Goal: Navigation & Orientation: Find specific page/section

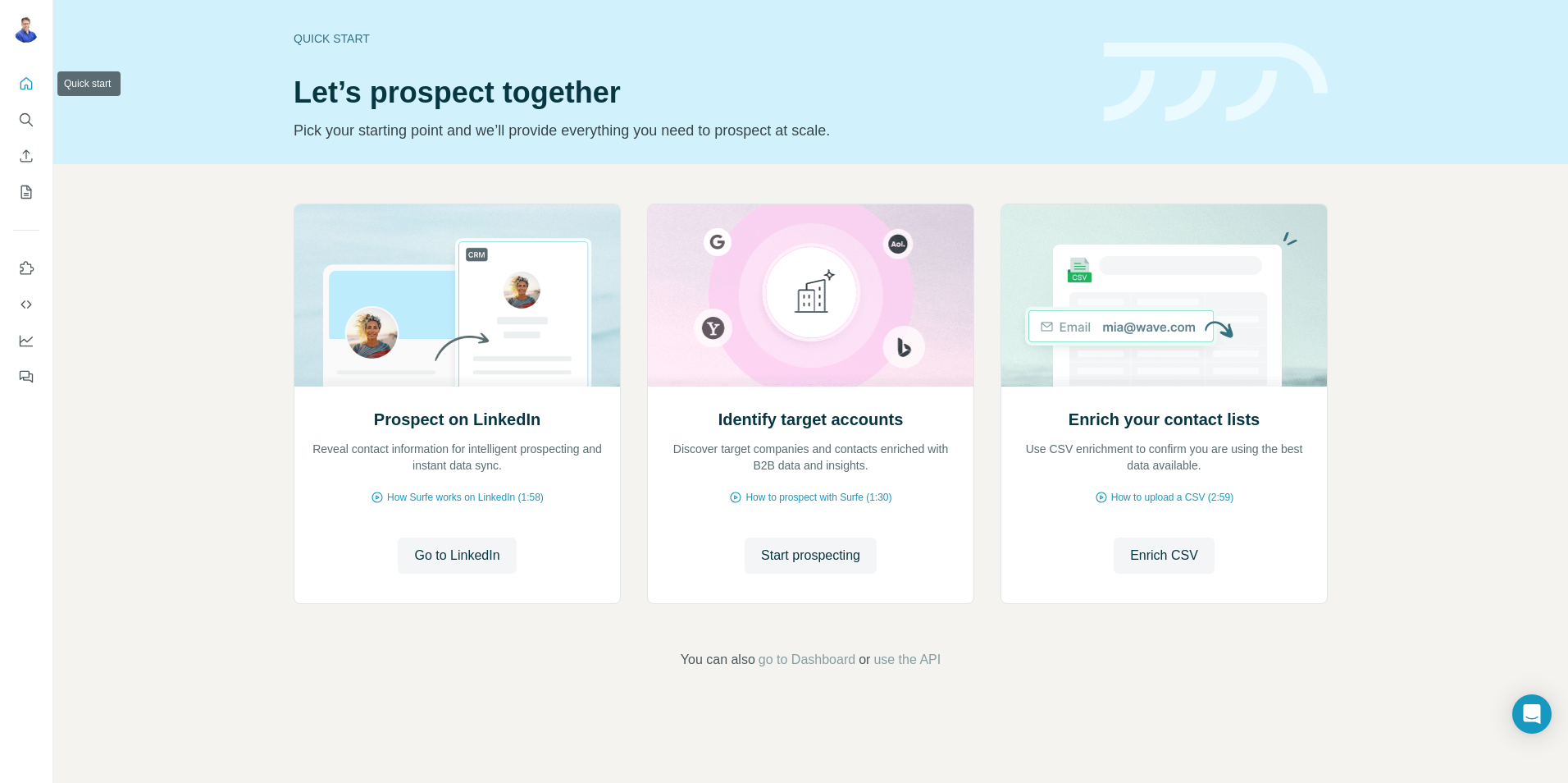
click at [33, 81] on icon "Quick start" at bounding box center [26, 83] width 16 height 16
click at [20, 122] on icon "Search" at bounding box center [26, 119] width 16 height 16
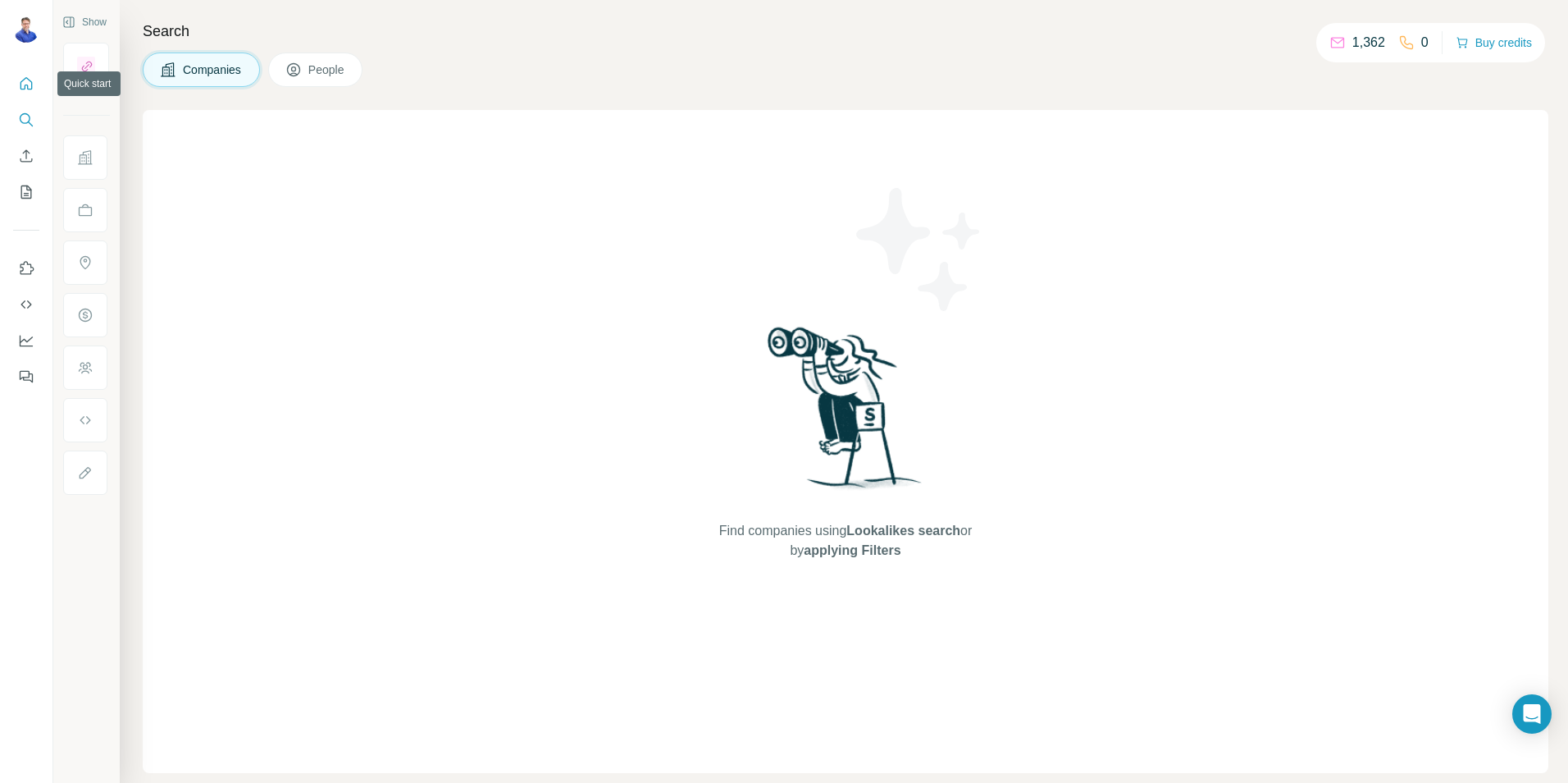
click at [26, 88] on icon "Quick start" at bounding box center [27, 83] width 12 height 12
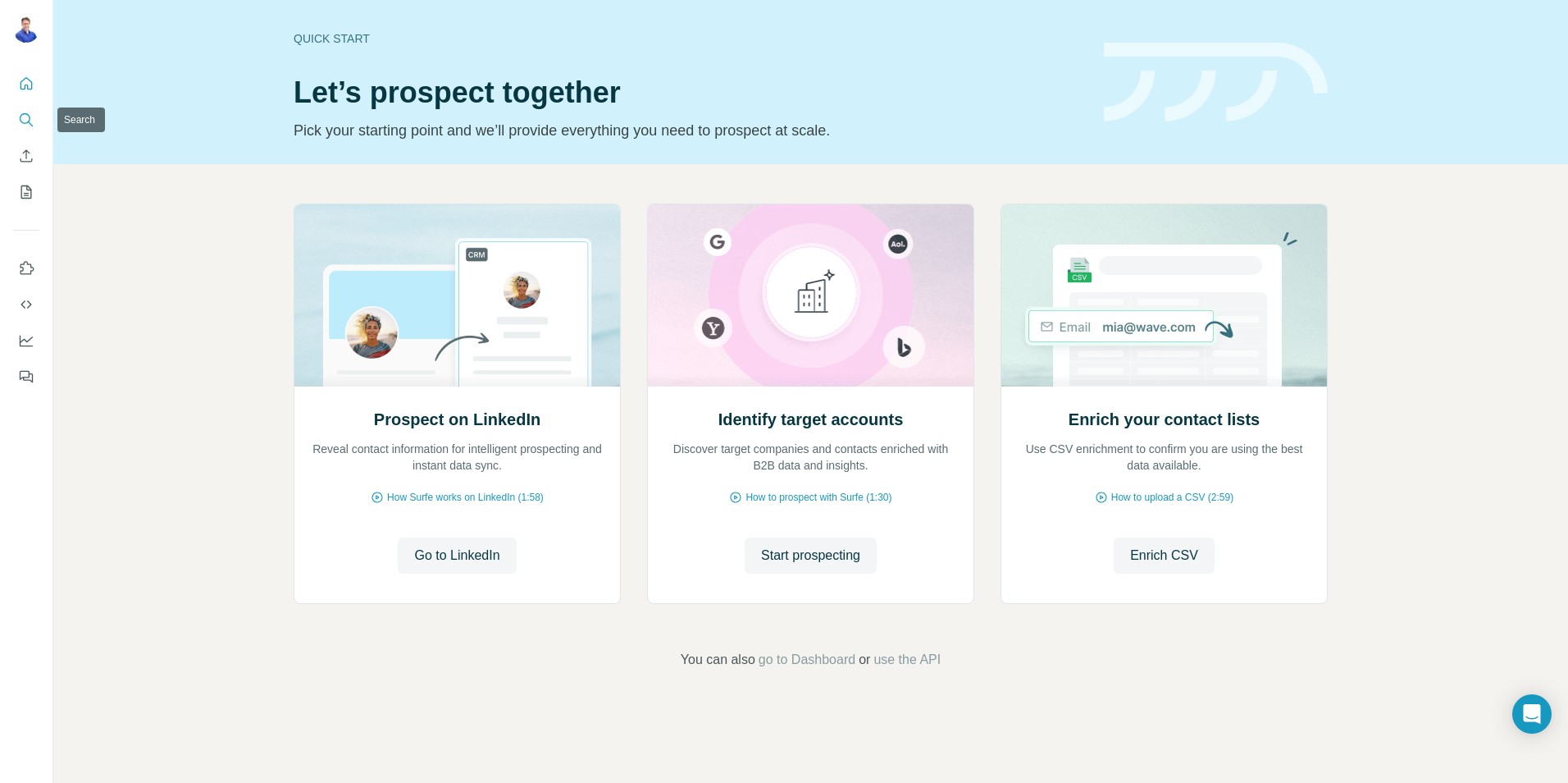
click at [27, 115] on icon "Search" at bounding box center [26, 119] width 16 height 16
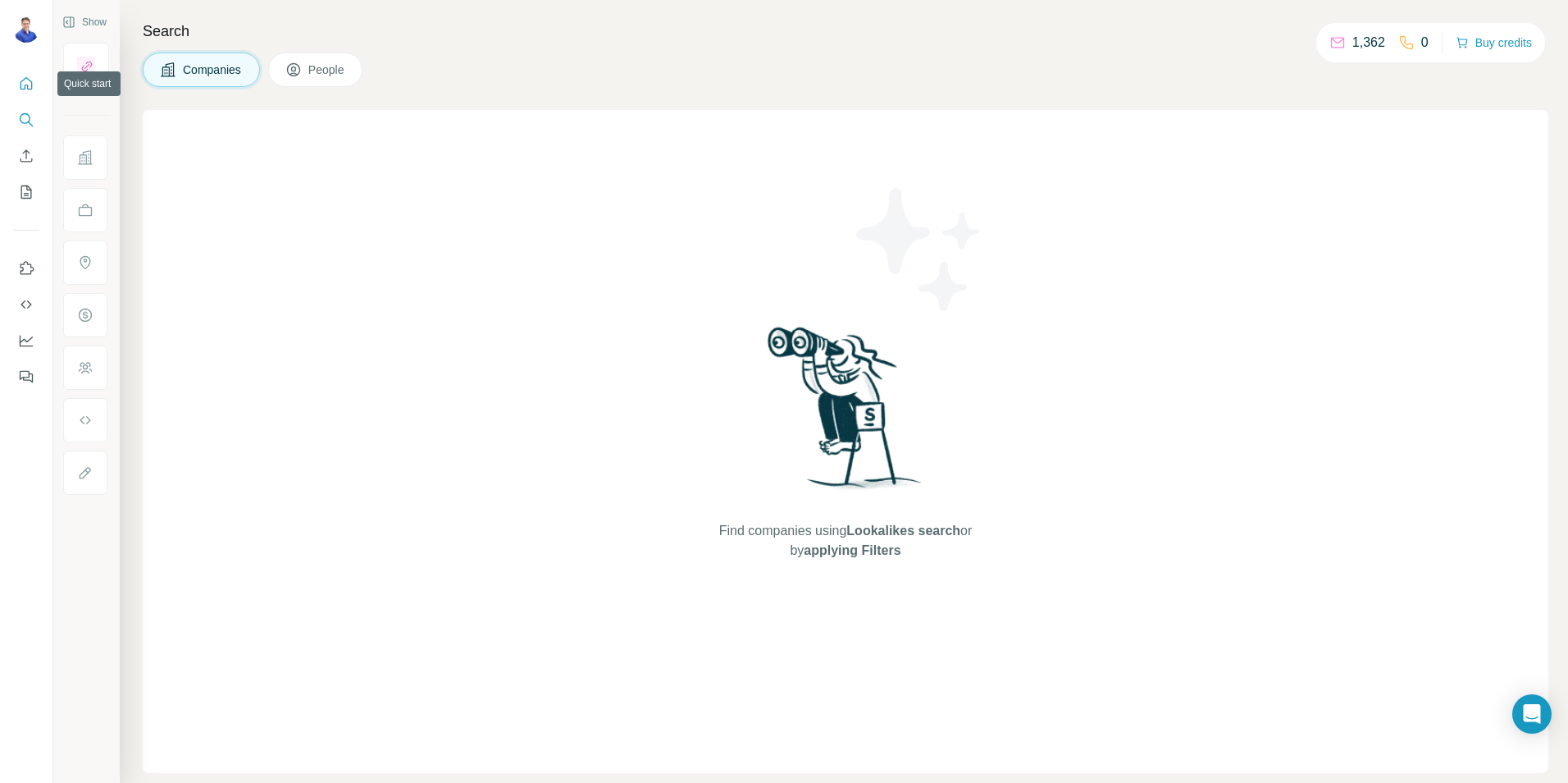
click at [26, 86] on icon "Quick start" at bounding box center [27, 83] width 12 height 12
